Goal: Task Accomplishment & Management: Manage account settings

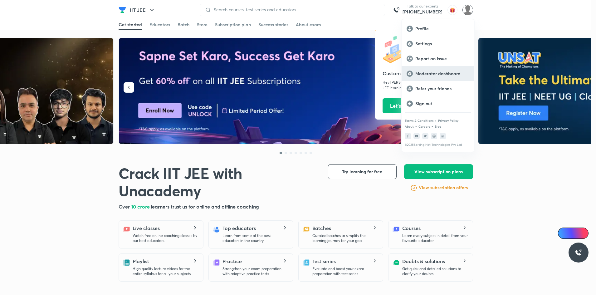
click at [427, 72] on p "Moderator dashboard" at bounding box center [442, 74] width 54 height 6
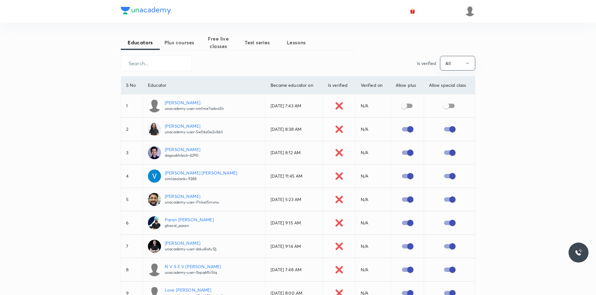
click at [184, 43] on span "Plus courses" at bounding box center [179, 42] width 39 height 7
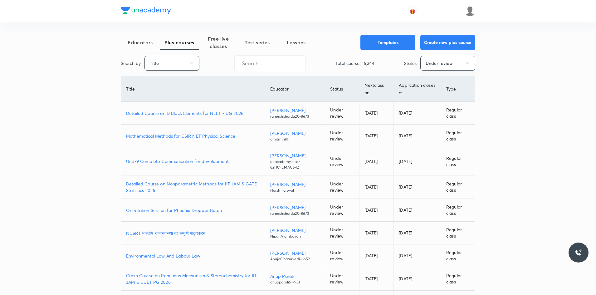
click at [183, 67] on button "Title" at bounding box center [172, 63] width 55 height 15
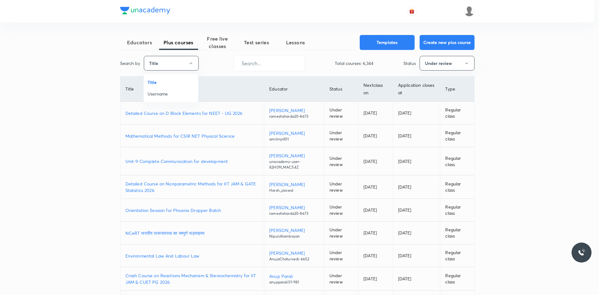
click at [165, 93] on span "Username" at bounding box center [171, 94] width 47 height 7
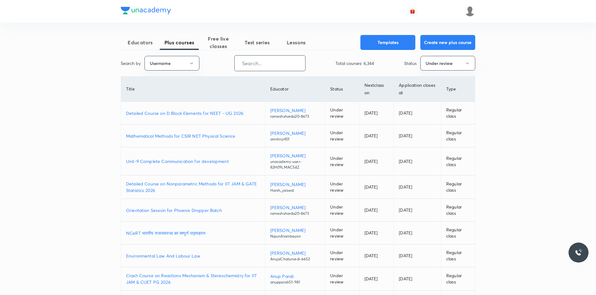
click at [281, 61] on input "text" at bounding box center [270, 63] width 71 height 16
paste input "himanshujain41-6416"
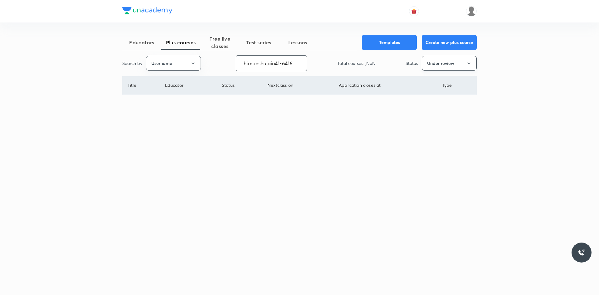
click at [444, 65] on button "Under review" at bounding box center [449, 63] width 55 height 15
click at [437, 81] on span "All" at bounding box center [449, 82] width 47 height 7
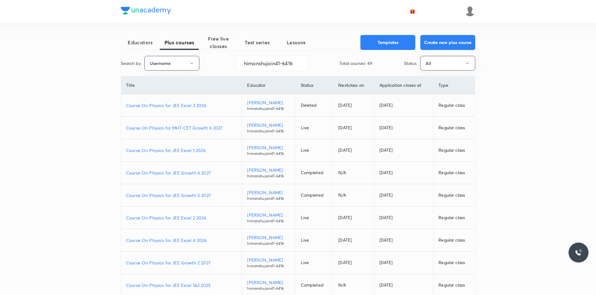
click at [190, 219] on p "Course On Physics for JEE Excel 2 2026" at bounding box center [181, 217] width 111 height 7
click at [282, 70] on input "himanshujain41-6416" at bounding box center [272, 63] width 71 height 16
paste input "Pratik-294"
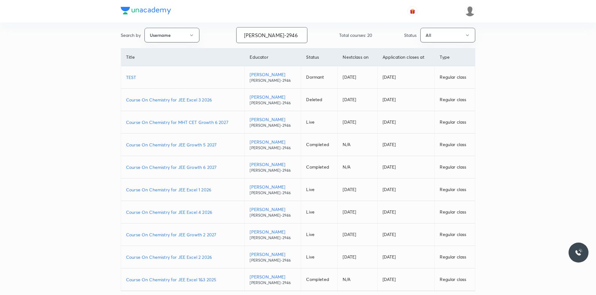
scroll to position [56, 0]
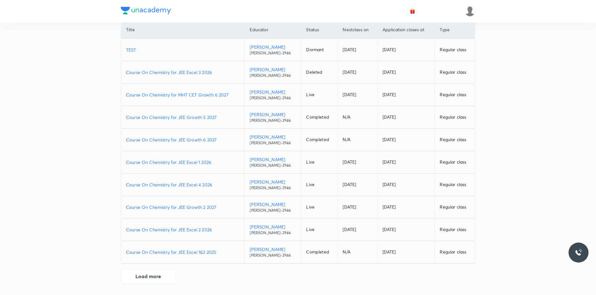
type input "Pratik-2946"
click at [194, 228] on p "Course On Chemistry for JEE Excel 2 2026" at bounding box center [182, 229] width 113 height 7
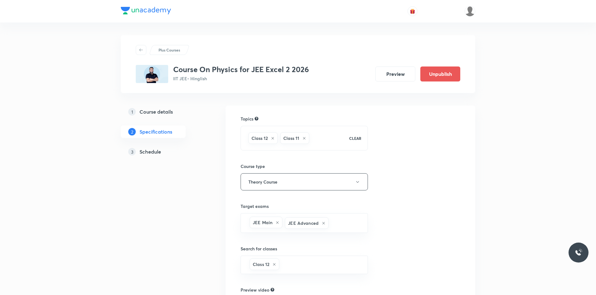
drag, startPoint x: 0, startPoint y: 0, endPoint x: 147, endPoint y: 156, distance: 214.4
click at [144, 155] on h5 "Schedule" at bounding box center [151, 151] width 22 height 7
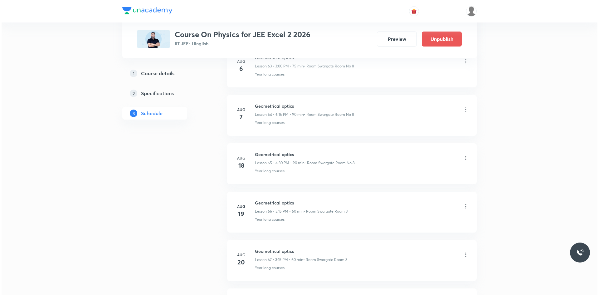
scroll to position [4947, 0]
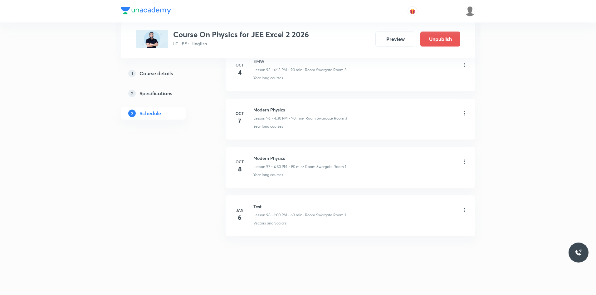
click at [270, 159] on h6 "Modern Physics" at bounding box center [299, 158] width 93 height 7
copy h6 "Modern Physics"
click at [465, 160] on icon at bounding box center [464, 162] width 6 height 6
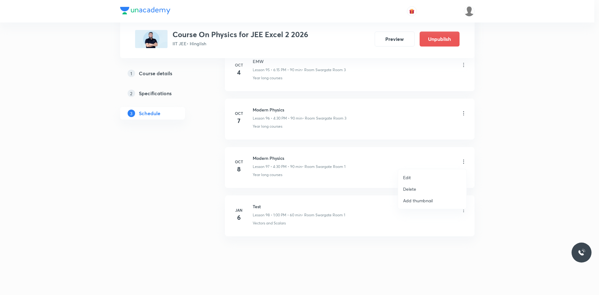
click at [270, 156] on div at bounding box center [299, 147] width 599 height 295
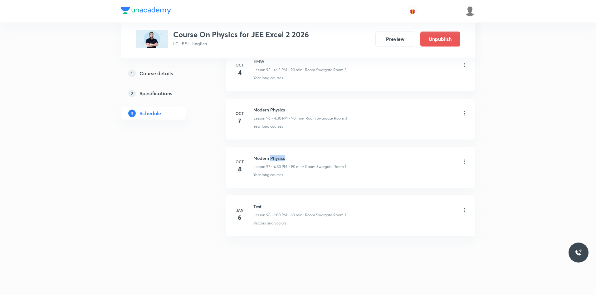
click at [270, 156] on h6 "Modern Physics" at bounding box center [299, 158] width 93 height 7
copy h6 "Modern Physics"
click at [463, 162] on icon at bounding box center [464, 162] width 6 height 6
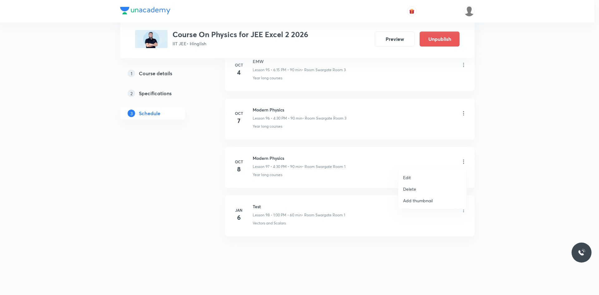
click at [407, 179] on p "Edit" at bounding box center [407, 177] width 8 height 7
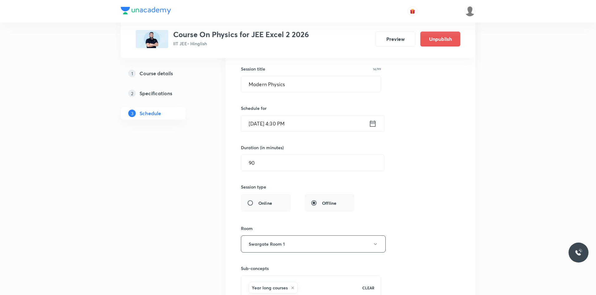
scroll to position [4744, 0]
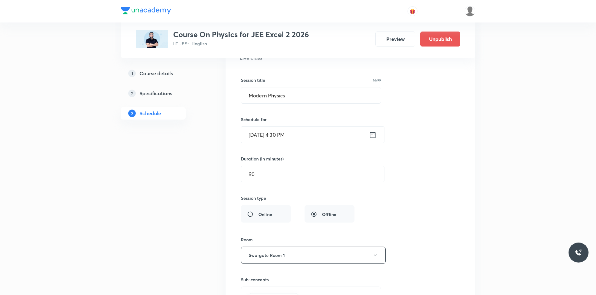
click at [282, 136] on input "[DATE] 4:30 PM" at bounding box center [305, 135] width 128 height 16
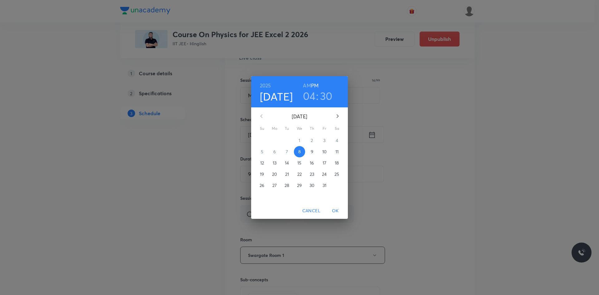
click at [311, 96] on h3 "04" at bounding box center [309, 95] width 13 height 13
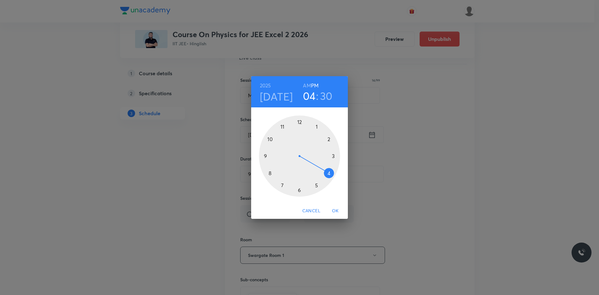
click at [300, 191] on div at bounding box center [299, 155] width 81 height 81
click at [326, 98] on h3 "30" at bounding box center [326, 95] width 12 height 13
click at [336, 155] on div at bounding box center [299, 155] width 81 height 81
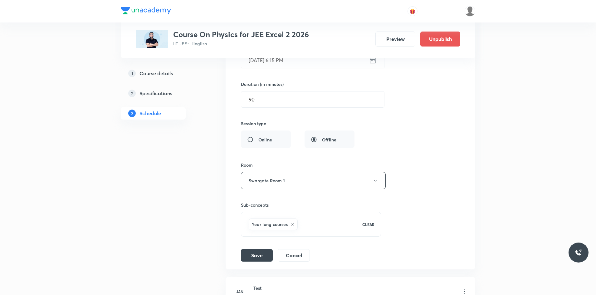
scroll to position [4900, 0]
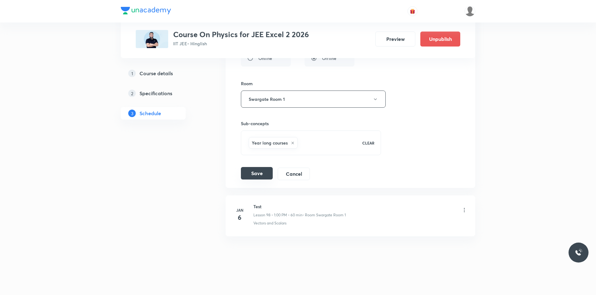
click at [265, 174] on button "Save" at bounding box center [257, 173] width 32 height 12
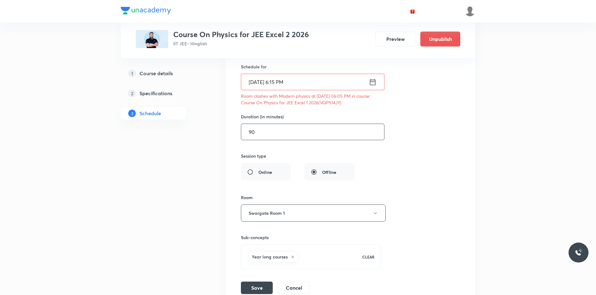
scroll to position [4806, 0]
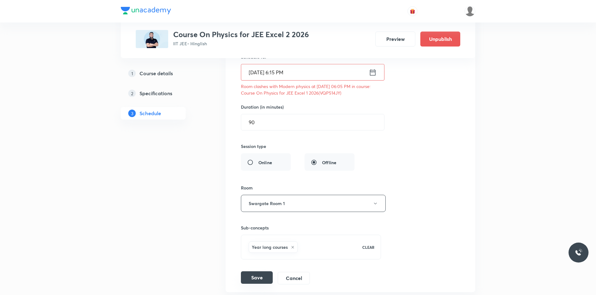
click at [267, 280] on button "Save" at bounding box center [257, 277] width 32 height 12
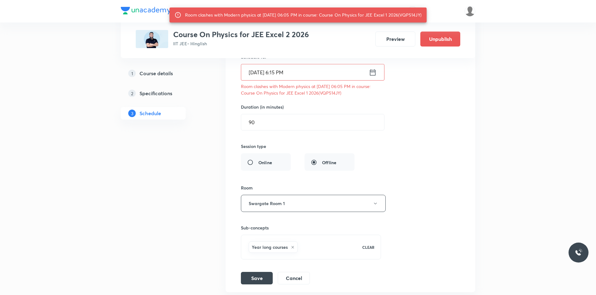
click at [230, 18] on div "Room clashes with Modern physics at [DATE] 06:05 PM in course: Course On Physic…" at bounding box center [303, 14] width 237 height 11
click at [232, 16] on div "Room clashes with Modern physics at [DATE] 06:05 PM in course: Course On Physic…" at bounding box center [303, 14] width 237 height 11
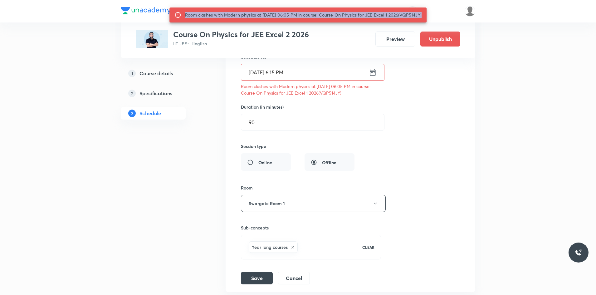
click at [232, 16] on div "Room clashes with Modern physics at [DATE] 06:05 PM in course: Course On Physic…" at bounding box center [303, 14] width 237 height 11
click at [387, 13] on div "Room clashes with Modern physics at [DATE] 06:05 PM in course: Course On Physic…" at bounding box center [303, 14] width 237 height 11
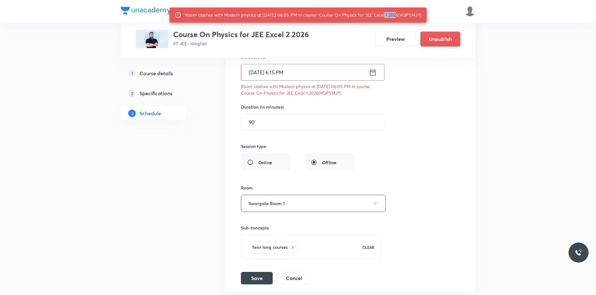
click at [387, 13] on div "Room clashes with Modern physics at [DATE] 06:05 PM in course: Course On Physic…" at bounding box center [303, 14] width 237 height 11
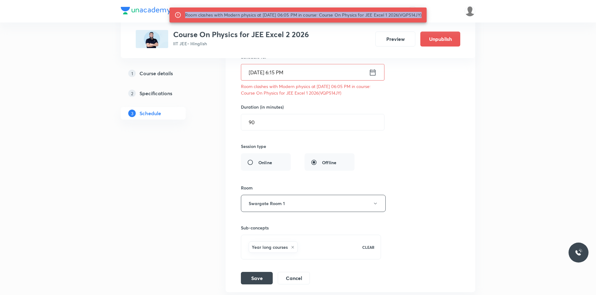
click at [387, 13] on div "Room clashes with Modern physics at [DATE] 06:05 PM in course: Course On Physic…" at bounding box center [303, 14] width 237 height 11
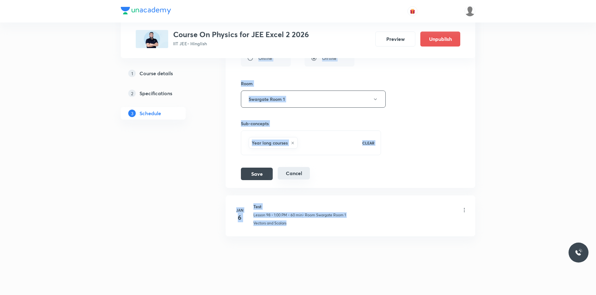
click at [305, 176] on button "Cancel" at bounding box center [294, 173] width 32 height 12
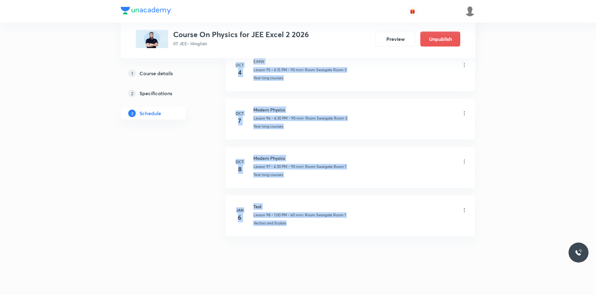
scroll to position [4660, 0]
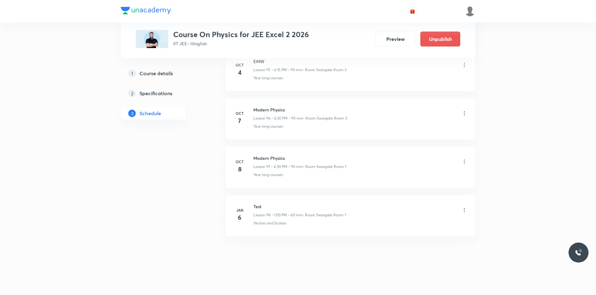
click at [468, 161] on li "[DATE] Modern Physics Lesson 97 • 4:30 PM • 90 min • Room Swargate Room 1 Year …" at bounding box center [351, 167] width 250 height 41
click at [464, 162] on icon at bounding box center [464, 162] width 6 height 6
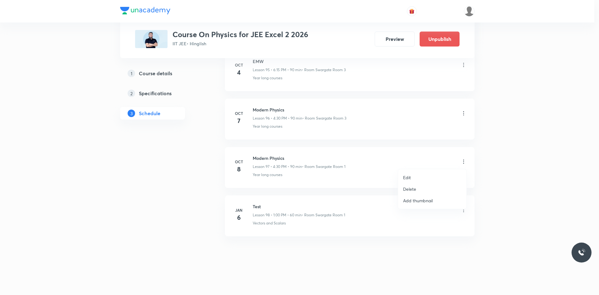
click at [415, 190] on p "Delete" at bounding box center [409, 189] width 13 height 7
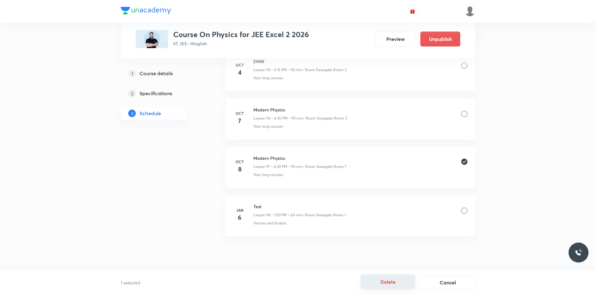
click at [385, 280] on button "Delete" at bounding box center [388, 281] width 55 height 15
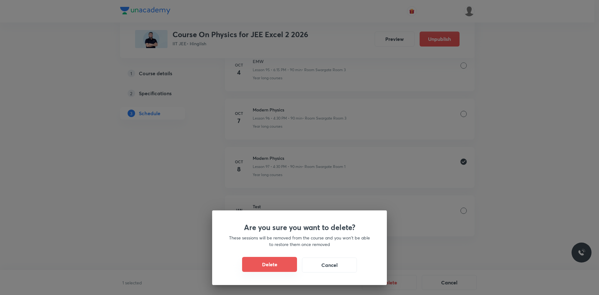
click at [272, 266] on button "Delete" at bounding box center [269, 264] width 55 height 15
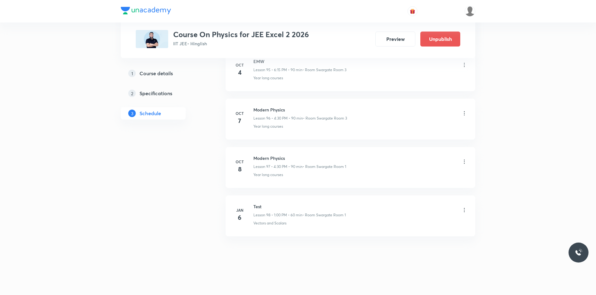
scroll to position [4611, 0]
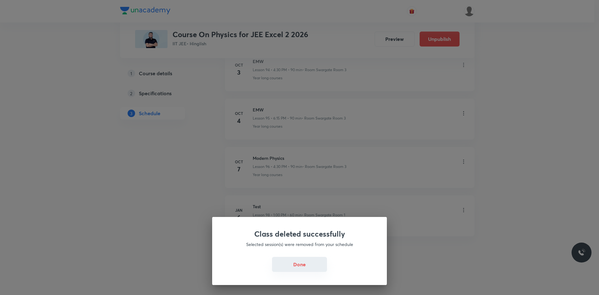
click at [299, 265] on button "Done" at bounding box center [299, 264] width 55 height 15
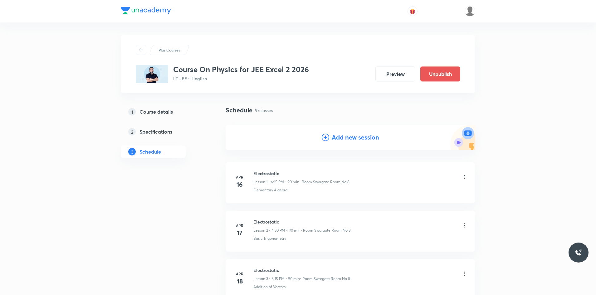
click at [356, 138] on h4 "Add new session" at bounding box center [355, 137] width 47 height 9
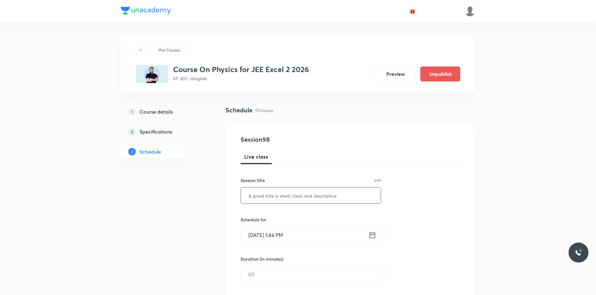
click at [290, 191] on input "text" at bounding box center [311, 196] width 140 height 16
paste input "Modern Physics"
type input "Modern Physics"
click at [304, 234] on input "[DATE] 1:46 PM" at bounding box center [305, 235] width 128 height 16
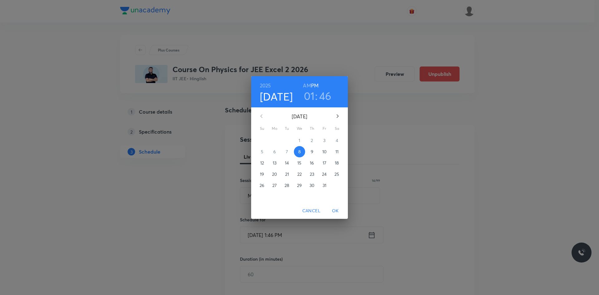
click at [312, 94] on h3 "01" at bounding box center [309, 95] width 11 height 13
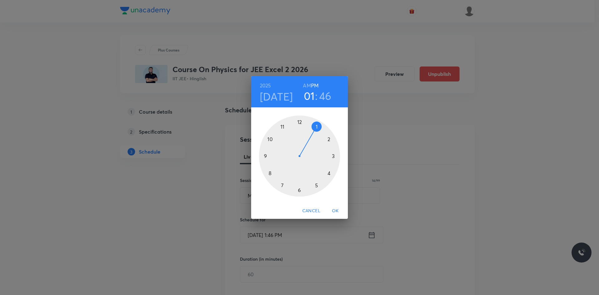
click at [298, 191] on div at bounding box center [299, 155] width 81 height 81
click at [335, 155] on div at bounding box center [299, 155] width 81 height 81
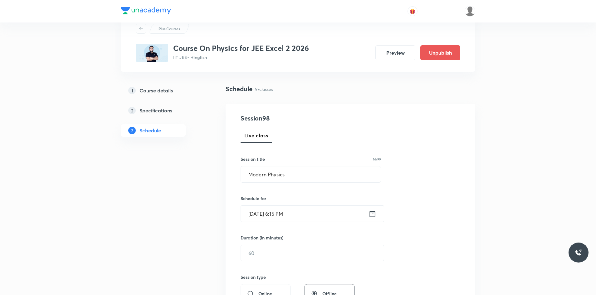
scroll to position [62, 0]
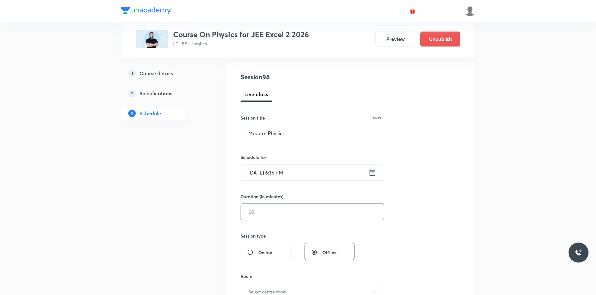
click at [276, 212] on input "text" at bounding box center [312, 212] width 143 height 16
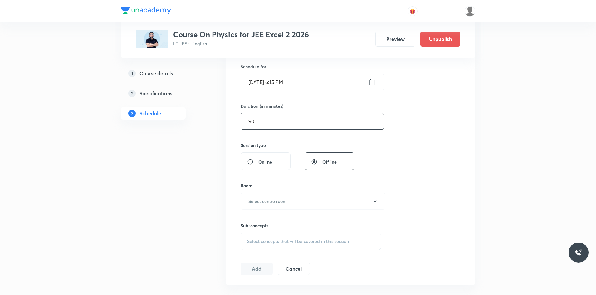
scroll to position [156, 0]
type input "90"
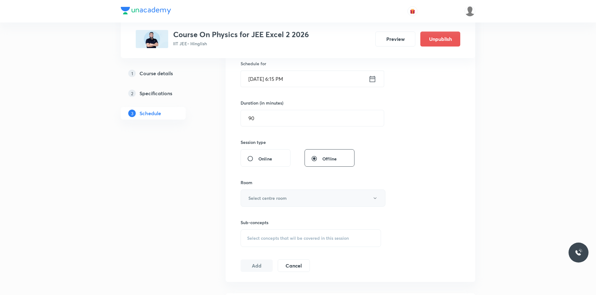
click at [310, 198] on button "Select centre room" at bounding box center [313, 197] width 145 height 17
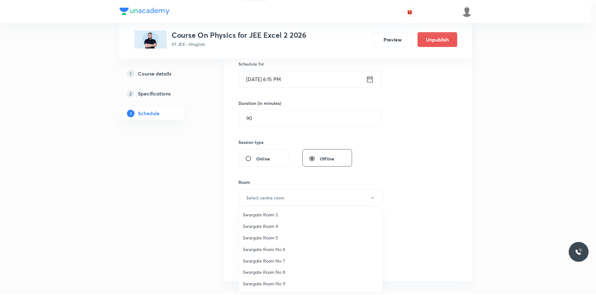
scroll to position [47, 0]
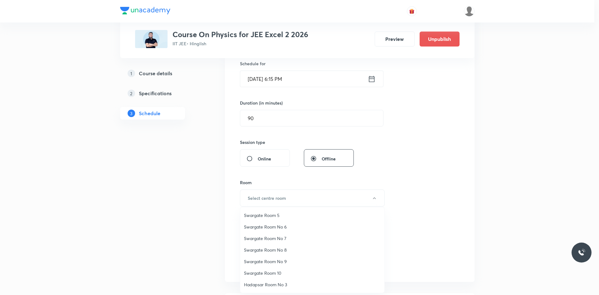
click at [282, 252] on span "Swargate Room No 8" at bounding box center [312, 250] width 137 height 7
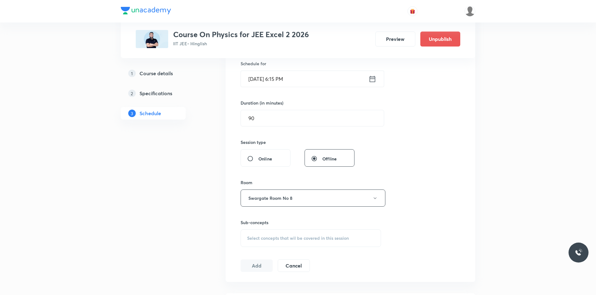
click at [437, 203] on div "Session 98 Live class Session title 14/99 Modern Physics ​ Schedule for [DATE] …" at bounding box center [351, 125] width 220 height 293
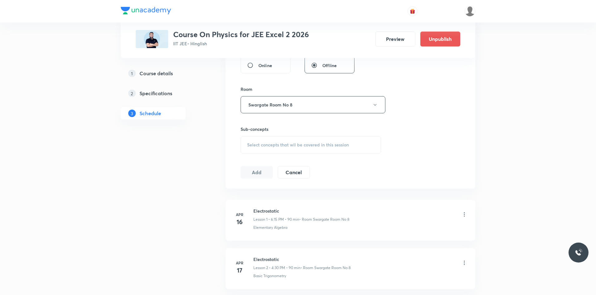
scroll to position [250, 0]
click at [314, 144] on span "Select concepts that wil be covered in this session" at bounding box center [298, 144] width 102 height 5
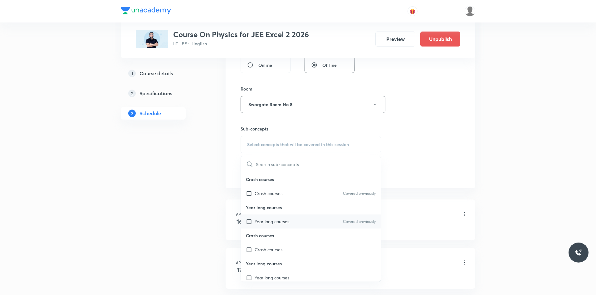
click at [274, 222] on p "Year long courses" at bounding box center [272, 221] width 35 height 7
checkbox input "true"
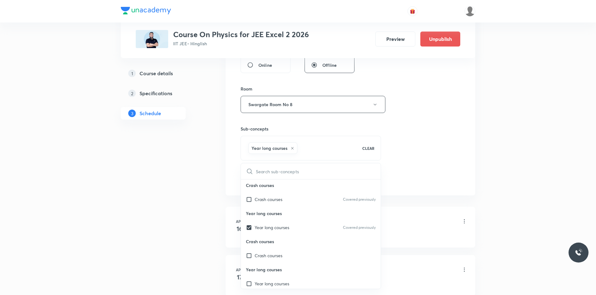
scroll to position [3, 0]
click at [427, 137] on div "Session 98 Live class Session title 14/99 Modern Physics ​ Schedule for [DATE] …" at bounding box center [351, 35] width 220 height 300
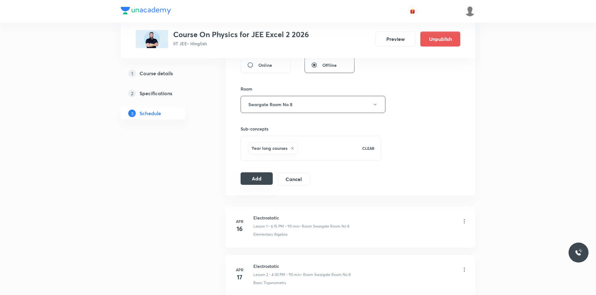
click at [253, 178] on button "Add" at bounding box center [257, 178] width 32 height 12
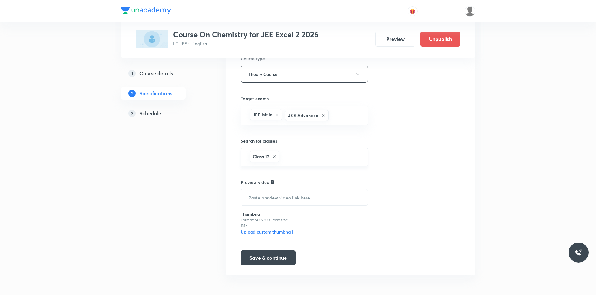
scroll to position [108, 0]
click at [141, 110] on h5 "Schedule" at bounding box center [151, 113] width 22 height 7
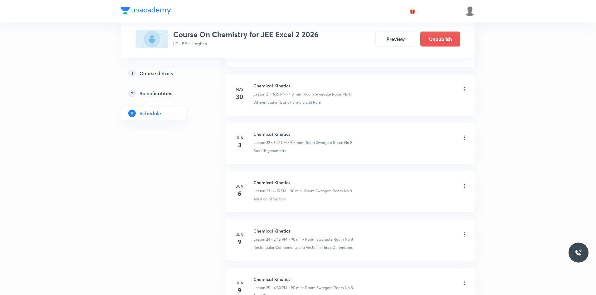
scroll to position [4560, 0]
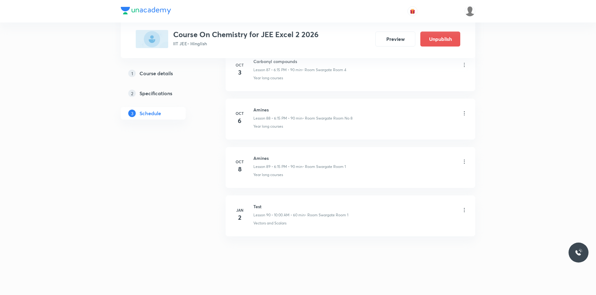
click at [261, 157] on h6 "Amines" at bounding box center [299, 158] width 92 height 7
copy h6 "Amines"
click at [463, 160] on icon at bounding box center [464, 162] width 6 height 6
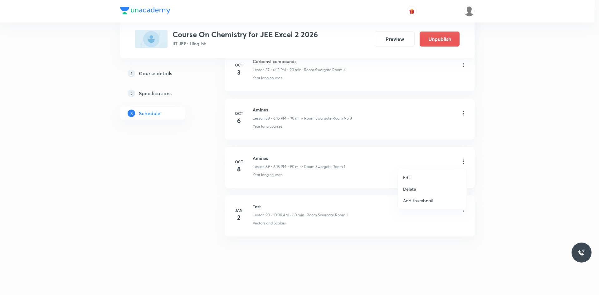
click at [412, 189] on p "Delete" at bounding box center [409, 189] width 13 height 7
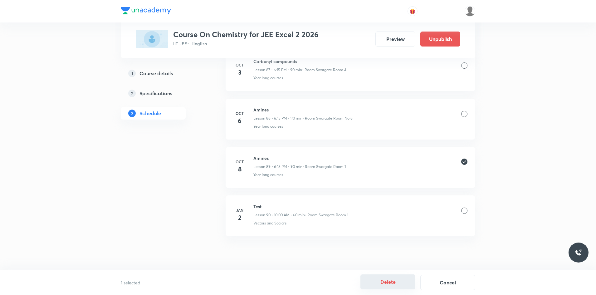
click at [408, 281] on button "Delete" at bounding box center [388, 281] width 55 height 15
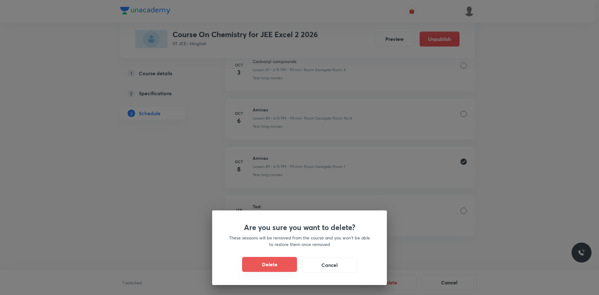
click at [287, 265] on button "Delete" at bounding box center [269, 264] width 55 height 15
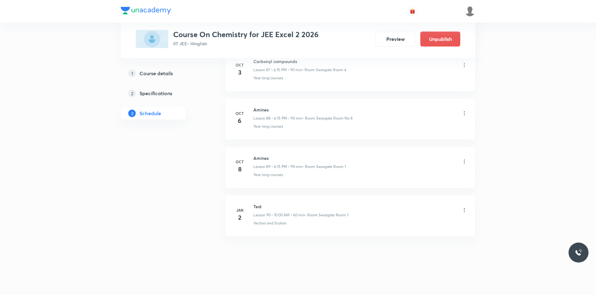
scroll to position [4511, 0]
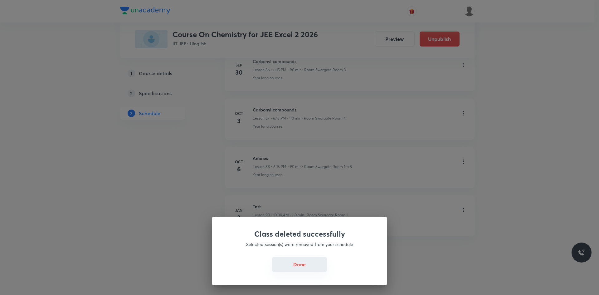
click at [294, 266] on button "Done" at bounding box center [299, 264] width 55 height 15
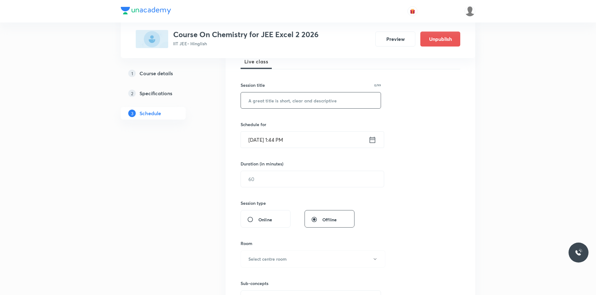
scroll to position [62, 0]
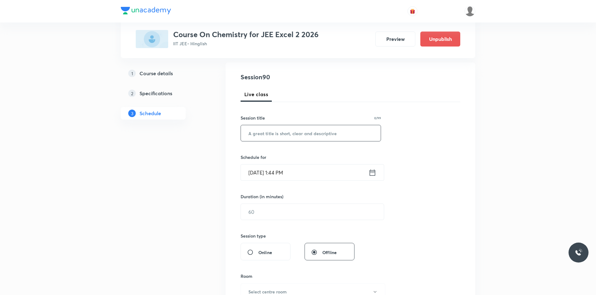
click at [291, 132] on input "text" at bounding box center [311, 133] width 140 height 16
paste input "Amines"
type input "Amines"
click at [282, 173] on input "Oct 8, 2025, 1:44 PM" at bounding box center [305, 172] width 128 height 16
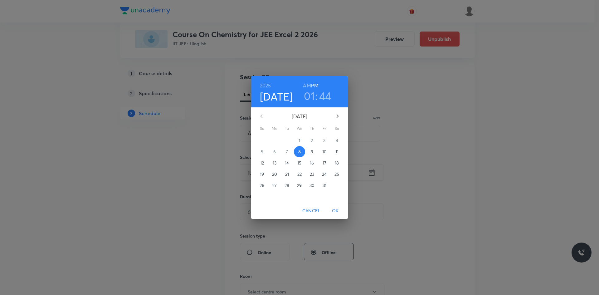
click at [313, 96] on h3 "01" at bounding box center [309, 95] width 11 height 13
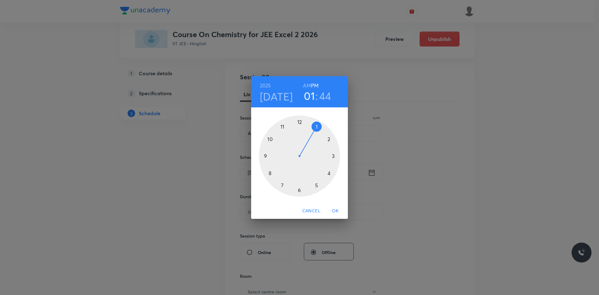
click at [328, 174] on div at bounding box center [299, 155] width 81 height 81
click at [328, 96] on h3 "44" at bounding box center [326, 95] width 12 height 13
click at [299, 190] on div at bounding box center [299, 155] width 81 height 81
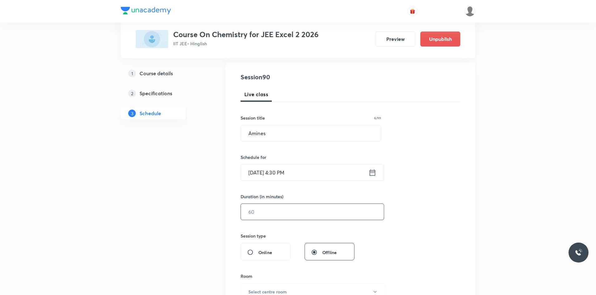
click at [272, 215] on input "text" at bounding box center [312, 212] width 143 height 16
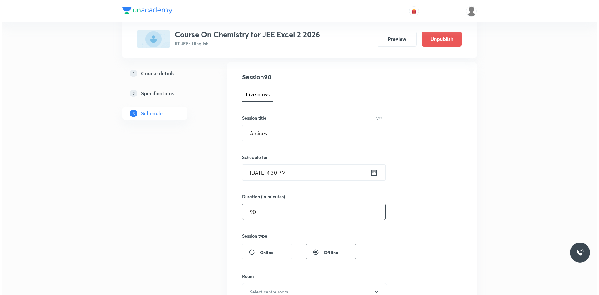
scroll to position [156, 0]
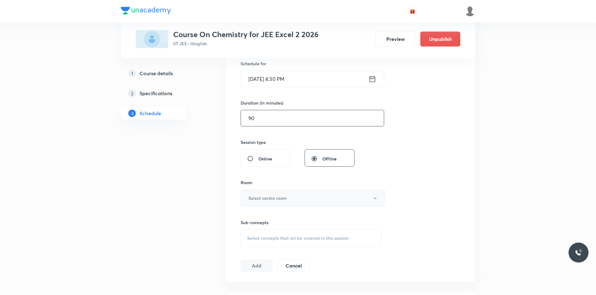
type input "90"
click at [298, 196] on button "Select centre room" at bounding box center [313, 197] width 145 height 17
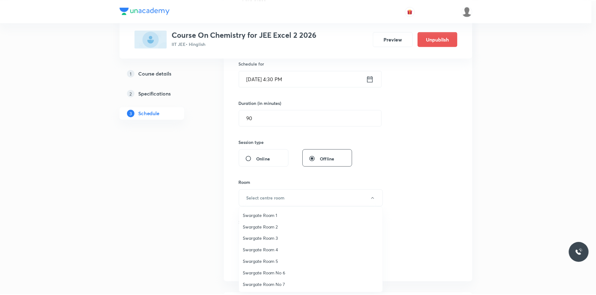
scroll to position [47, 0]
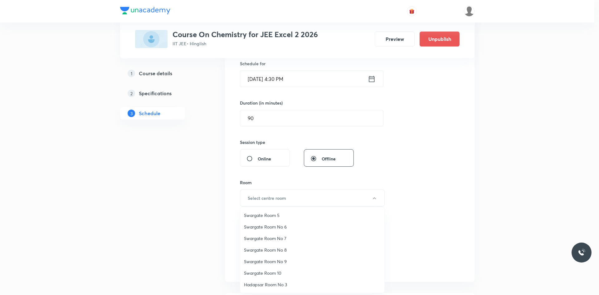
click at [289, 251] on span "Swargate Room No 8" at bounding box center [312, 250] width 137 height 7
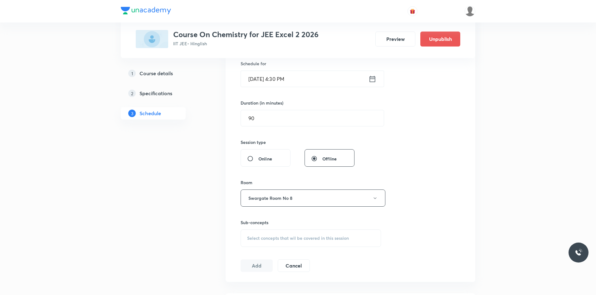
click at [292, 243] on div "Select concepts that wil be covered in this session" at bounding box center [311, 237] width 140 height 17
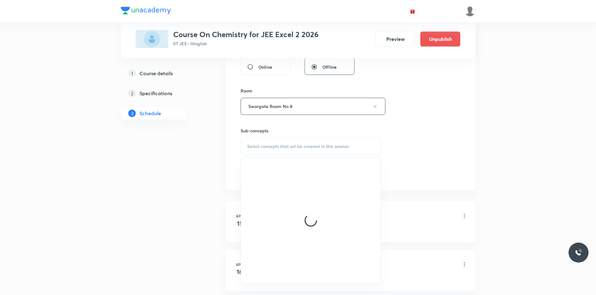
scroll to position [250, 0]
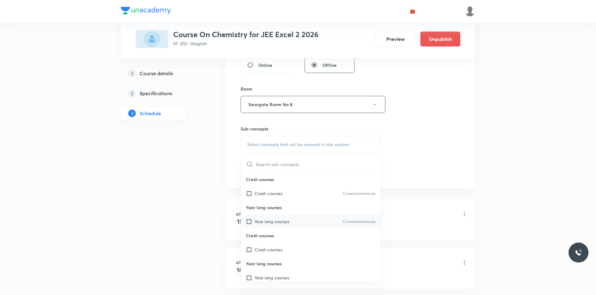
click at [271, 221] on p "Year long courses" at bounding box center [272, 221] width 35 height 7
checkbox input "true"
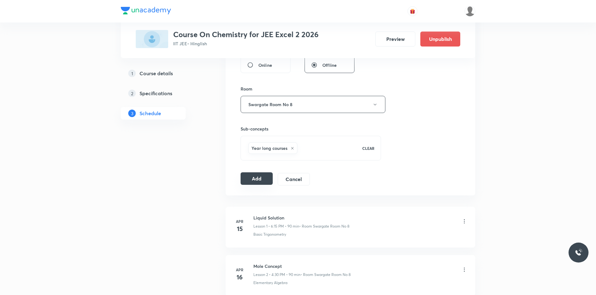
click at [254, 173] on button "Add" at bounding box center [257, 178] width 32 height 12
